Goal: Transaction & Acquisition: Subscribe to service/newsletter

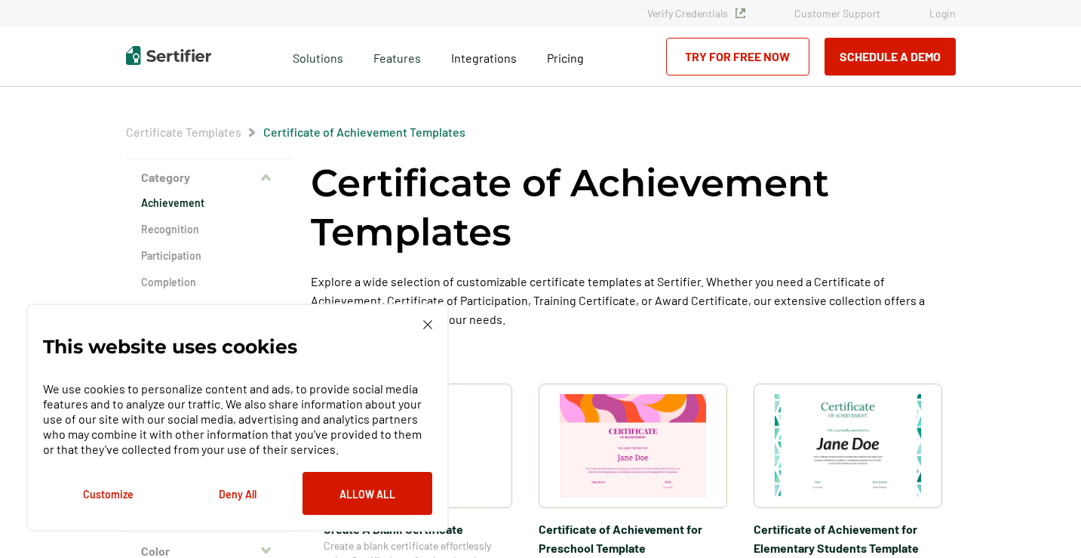
click at [425, 324] on img at bounding box center [427, 324] width 9 height 9
click at [425, 324] on p "Explore a wide selection of customizable certificate templates at Sertifier. Wh…" at bounding box center [633, 300] width 645 height 57
